Goal: Information Seeking & Learning: Learn about a topic

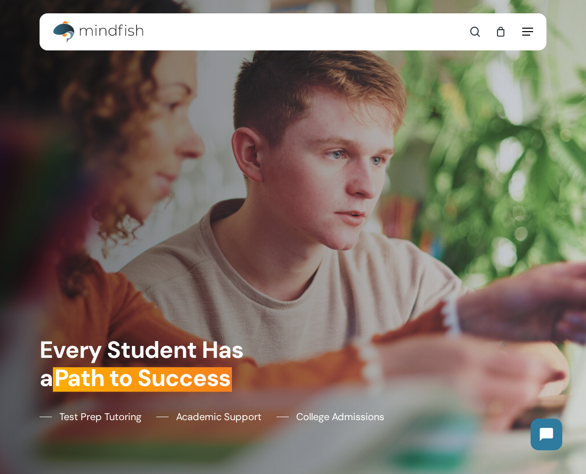
click at [525, 31] on span "Navigation Menu" at bounding box center [527, 32] width 11 height 10
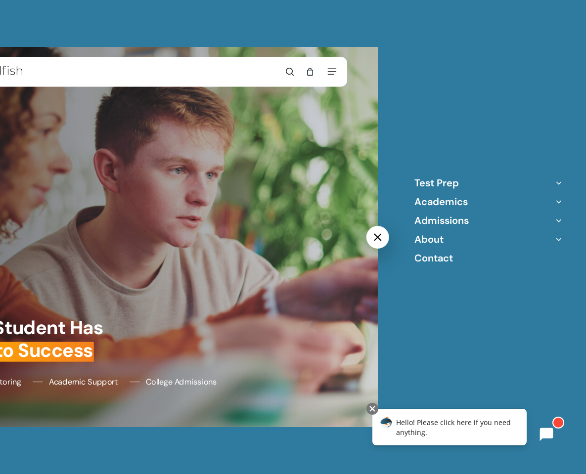
click at [429, 176] on div "Test Prep Practice Test Program ACT/SAT/PSAT Tutoring Score Peak Tutoring Other…" at bounding box center [488, 237] width 195 height 474
click at [428, 179] on link "Test Prep" at bounding box center [437, 183] width 45 height 13
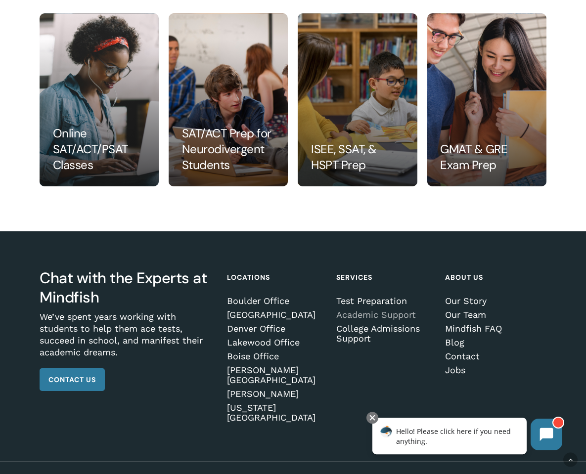
scroll to position [938, 0]
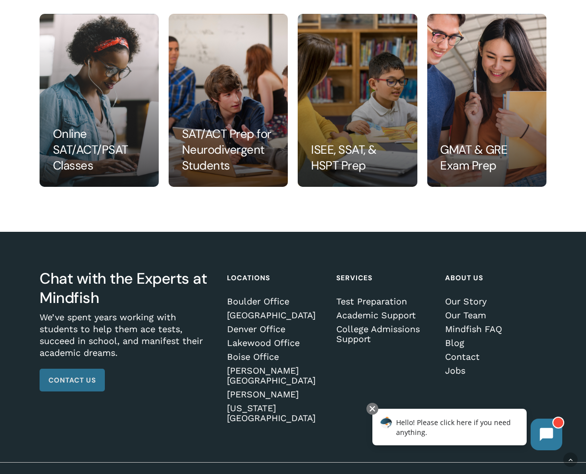
click at [67, 382] on span "Contact Us" at bounding box center [71, 381] width 47 height 10
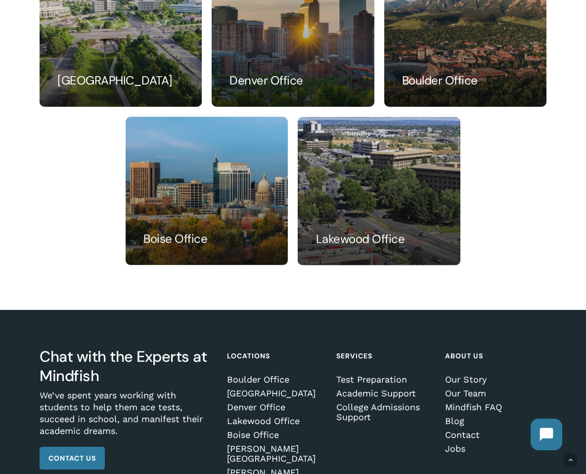
scroll to position [694, 0]
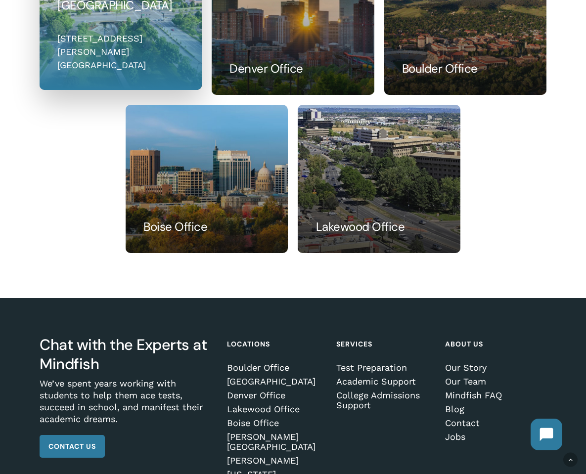
click at [140, 70] on link at bounding box center [120, 15] width 161 height 147
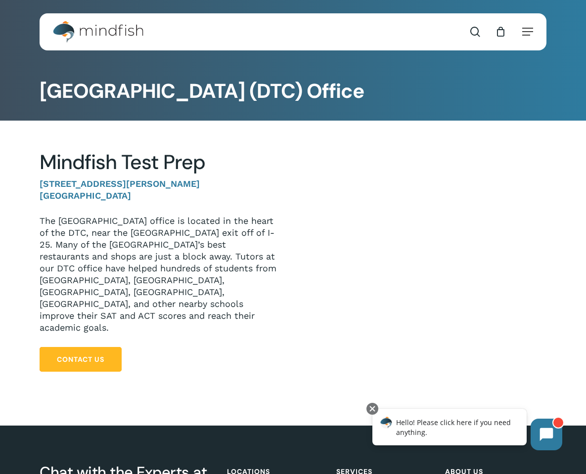
click at [87, 355] on span "Contact Us" at bounding box center [80, 360] width 47 height 10
click at [530, 35] on span "Navigation Menu" at bounding box center [527, 32] width 11 height 10
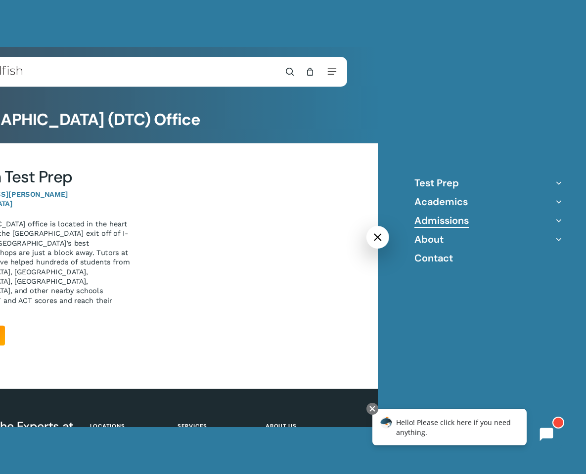
click at [434, 217] on link "Admissions" at bounding box center [442, 220] width 54 height 13
click at [436, 220] on link "Admissions" at bounding box center [442, 220] width 54 height 13
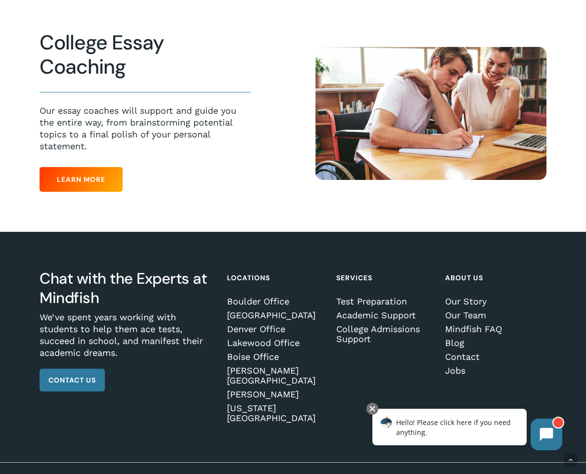
scroll to position [515, 0]
click at [380, 301] on link "Test Preparation" at bounding box center [385, 302] width 99 height 10
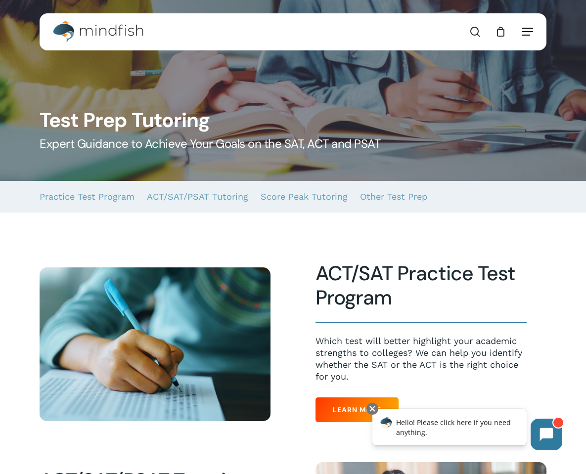
click at [518, 31] on icon "Navigation Menu" at bounding box center [513, 31] width 11 height 1
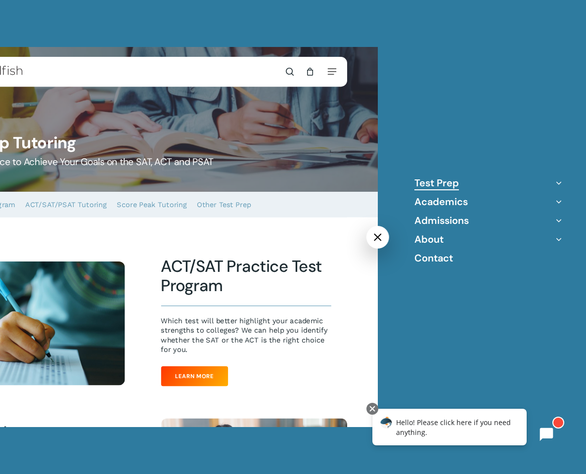
click at [526, 29] on div "Test Prep Practice Test Program ACT/SAT/PSAT Tutoring Score Peak Tutoring Other…" at bounding box center [488, 237] width 195 height 474
click at [429, 235] on link "About" at bounding box center [429, 239] width 29 height 13
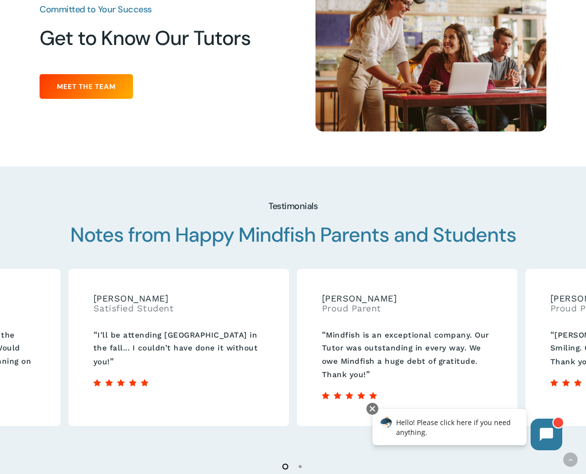
scroll to position [1270, 0]
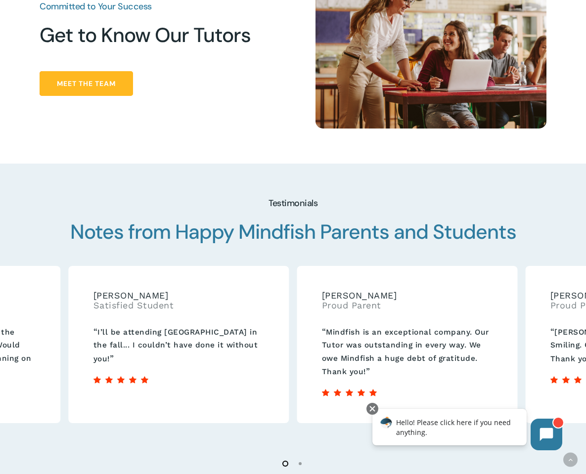
click at [95, 79] on span "Meet the Team" at bounding box center [86, 84] width 59 height 10
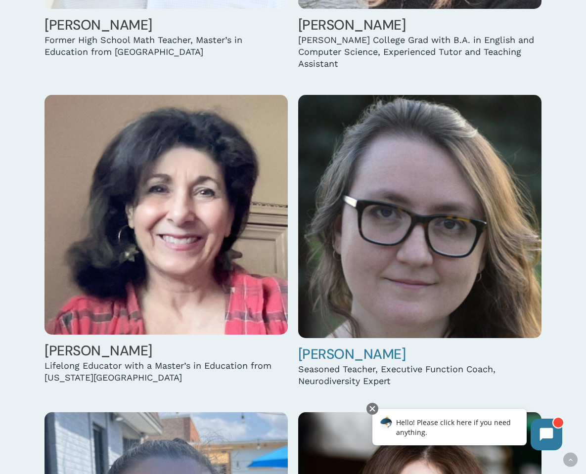
scroll to position [2028, 0]
